Goal: Information Seeking & Learning: Learn about a topic

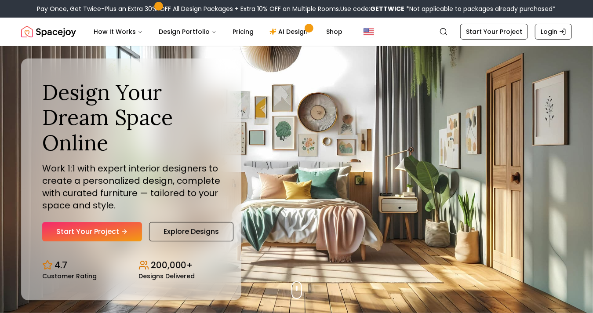
click at [286, 184] on div "Design Your Dream Space Online Work 1:1 with expert interior designers to creat…" at bounding box center [296, 179] width 593 height 267
click at [80, 61] on div "Design Your Dream Space Online Work 1:1 with expert interior designers to creat…" at bounding box center [131, 179] width 220 height 242
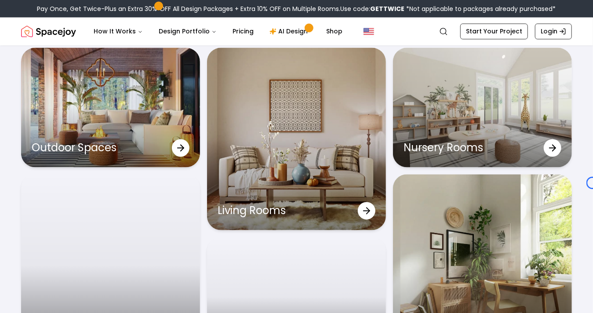
scroll to position [2666, 0]
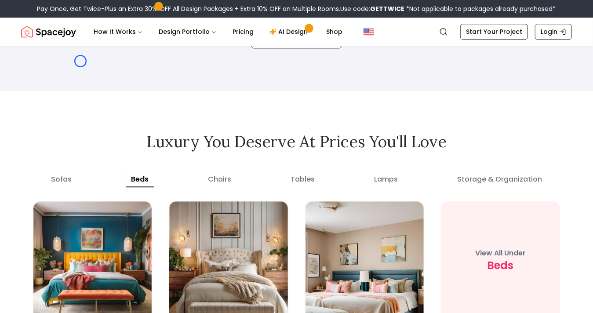
scroll to position [4444, 0]
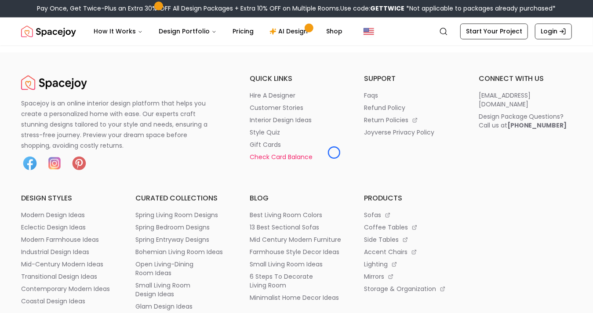
click at [334, 153] on li "check card balance" at bounding box center [296, 157] width 93 height 9
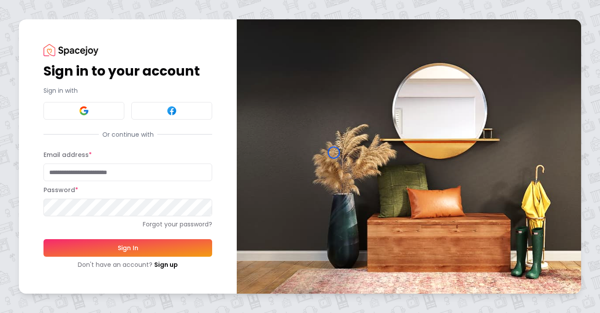
click at [334, 153] on img at bounding box center [409, 156] width 345 height 274
click at [78, 46] on img at bounding box center [71, 50] width 55 height 12
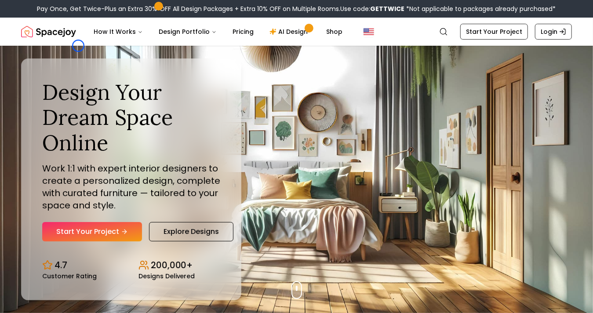
scroll to position [4502, 0]
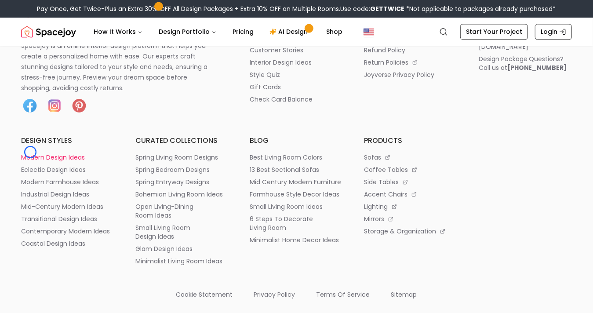
click at [30, 153] on p "modern design ideas" at bounding box center [53, 157] width 64 height 9
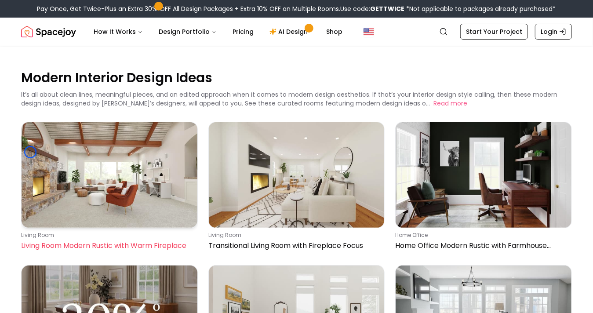
click at [30, 152] on img at bounding box center [110, 174] width 176 height 105
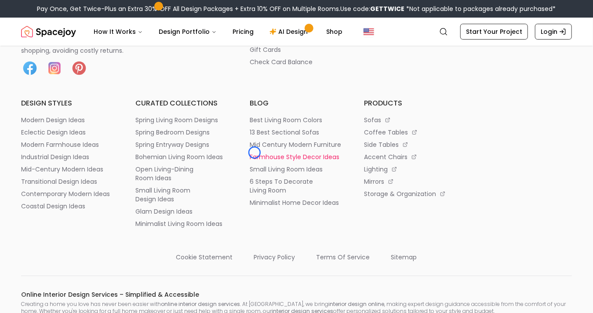
click at [255, 153] on p "farmhouse style decor ideas" at bounding box center [295, 157] width 90 height 9
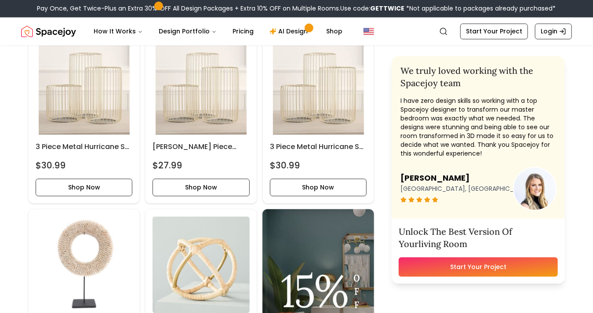
scroll to position [2692, 0]
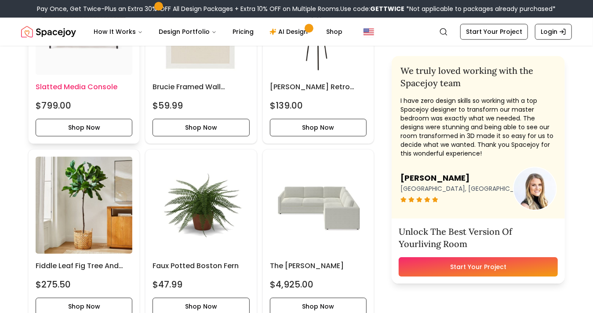
click at [56, 63] on div "Slatted Media Console $799.00 Shop Now" at bounding box center [84, 57] width 111 height 172
